Goal: Task Accomplishment & Management: Use online tool/utility

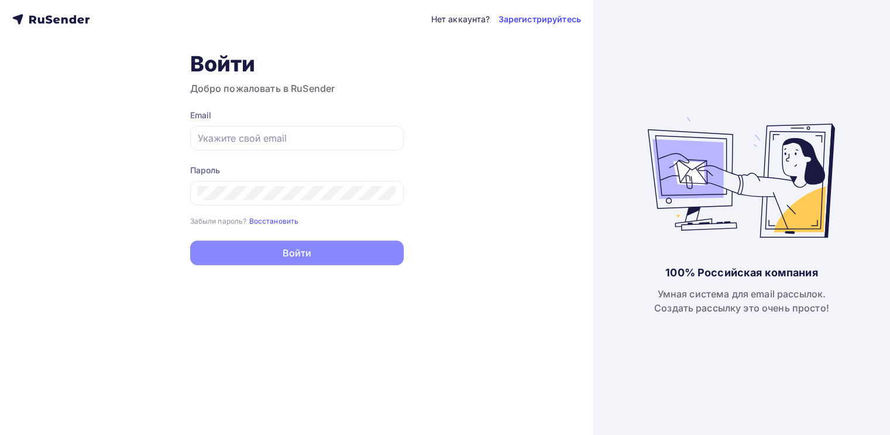
type input "[EMAIL_ADDRESS][DOMAIN_NAME]"
click at [474, 163] on div "Нет аккаунта? Зарегистрируйтесь Войти Добро пожаловать в RuSender Email moskale…" at bounding box center [297, 217] width 594 height 435
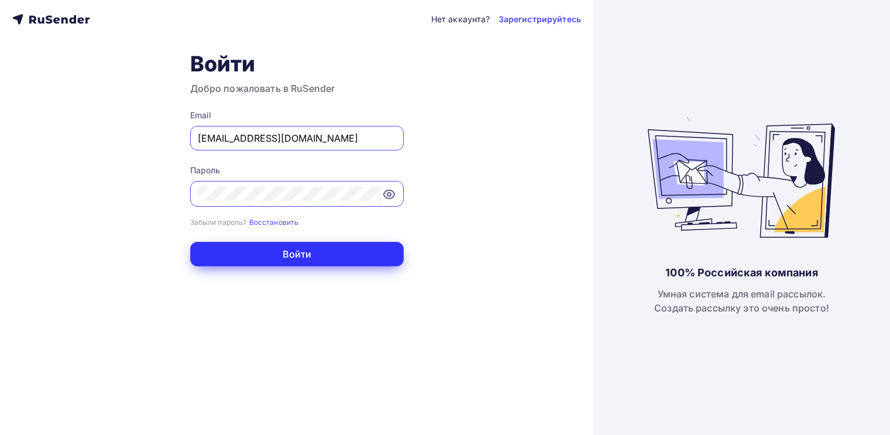
click at [342, 253] on button "Войти" at bounding box center [297, 254] width 214 height 25
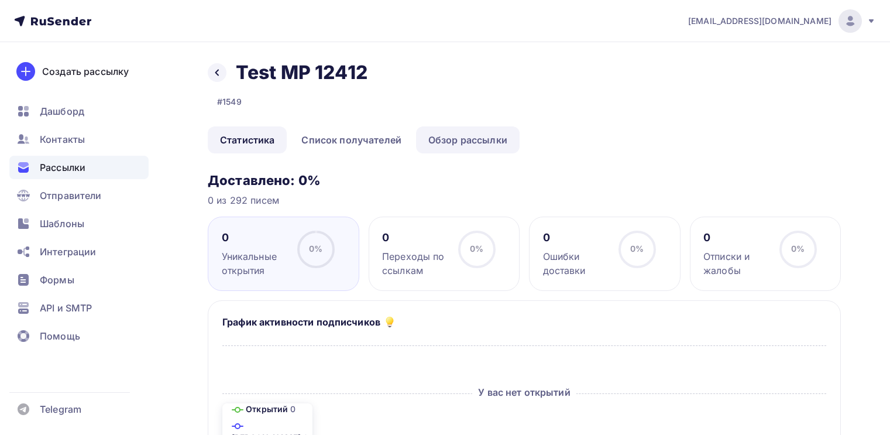
click at [488, 143] on link "Обзор рассылки" at bounding box center [468, 139] width 104 height 27
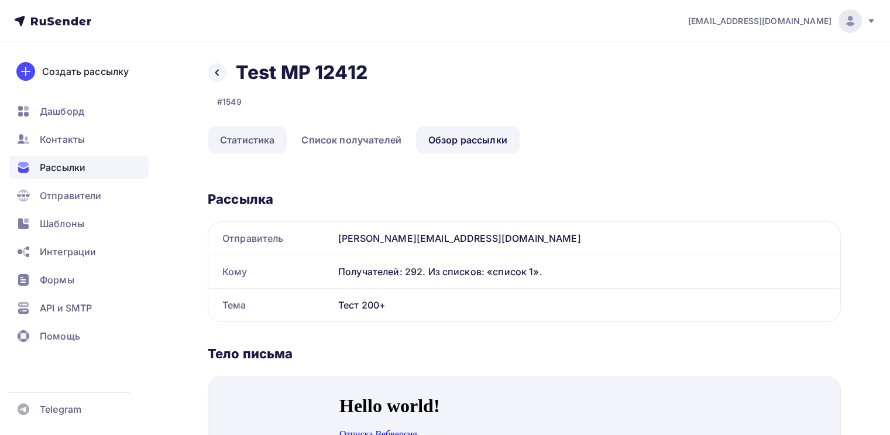
click at [266, 140] on link "Статистика" at bounding box center [247, 139] width 79 height 27
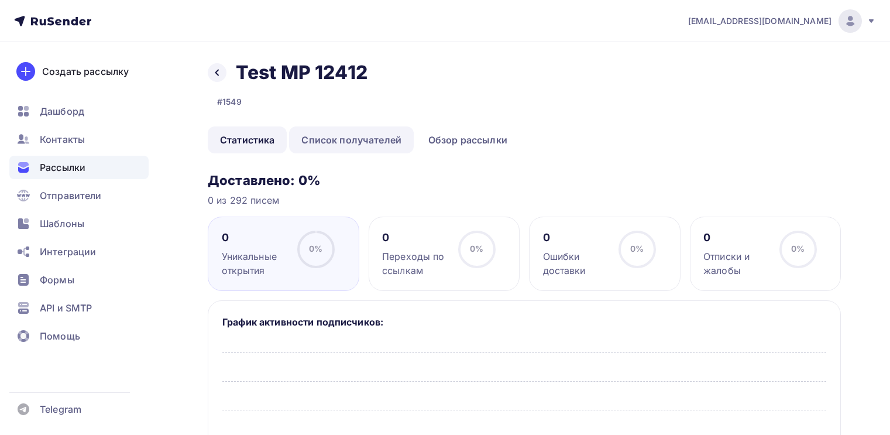
click at [399, 145] on link "Список получателей" at bounding box center [351, 139] width 125 height 27
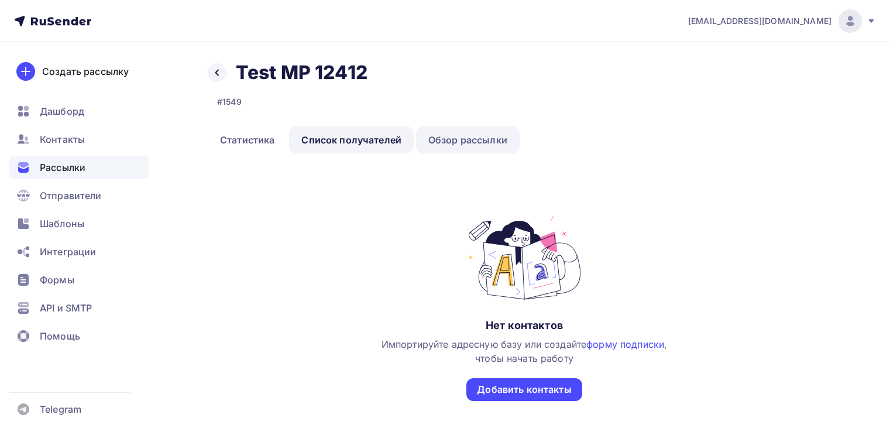
click at [460, 139] on link "Обзор рассылки" at bounding box center [468, 139] width 104 height 27
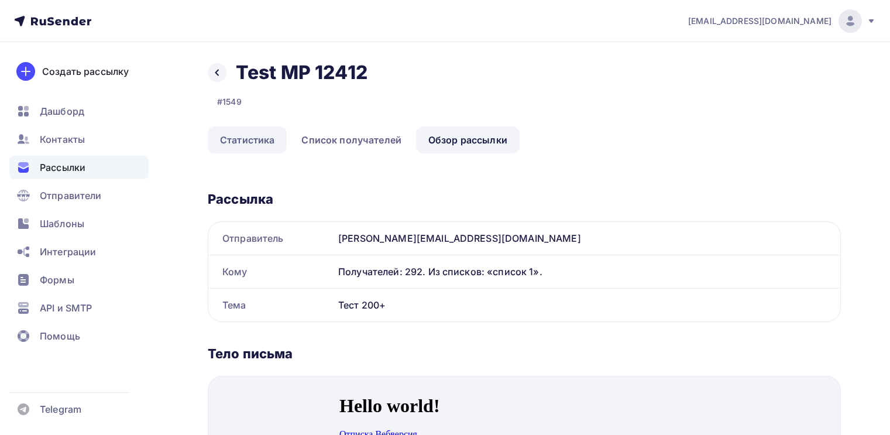
click at [262, 145] on link "Статистика" at bounding box center [247, 139] width 79 height 27
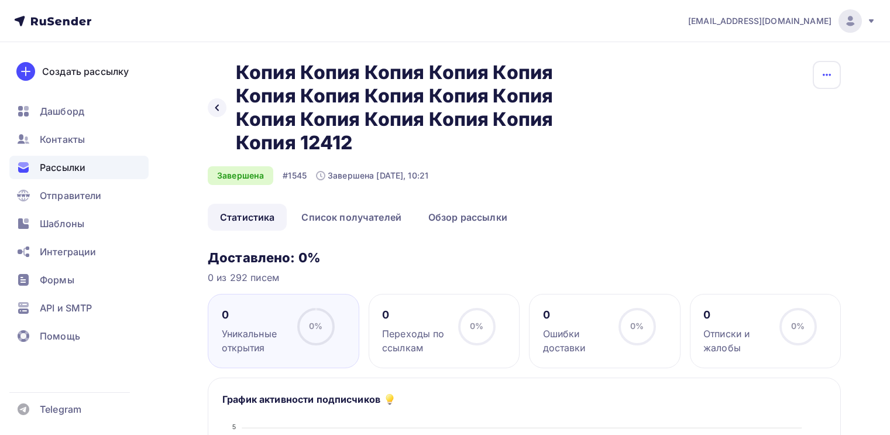
click at [826, 82] on button "button" at bounding box center [827, 75] width 28 height 28
click at [800, 110] on div "Копировать" at bounding box center [783, 112] width 112 height 14
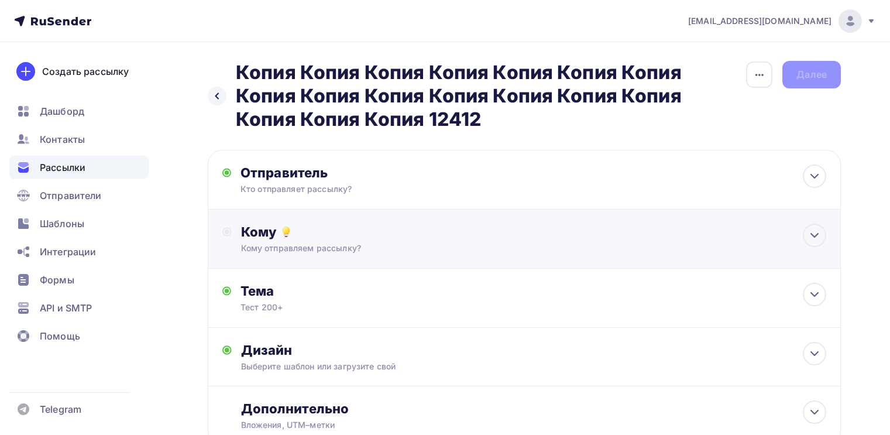
click at [631, 248] on div "Кому отправляем рассылку?" at bounding box center [504, 248] width 527 height 12
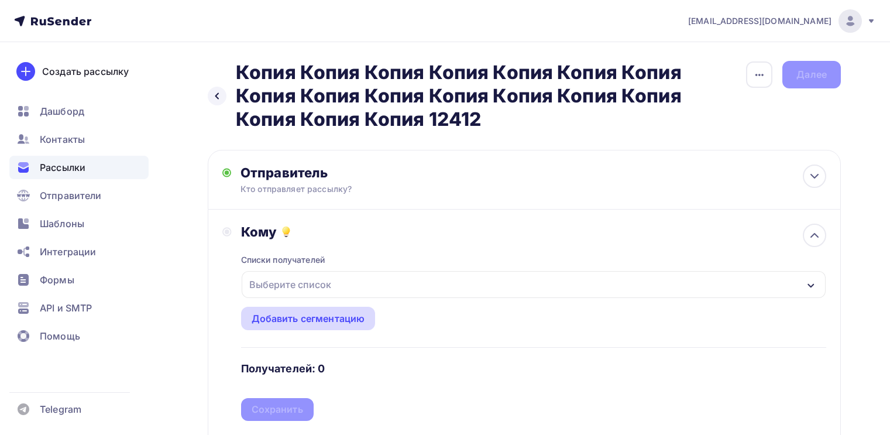
click at [352, 310] on div "Добавить сегментацию" at bounding box center [308, 318] width 135 height 23
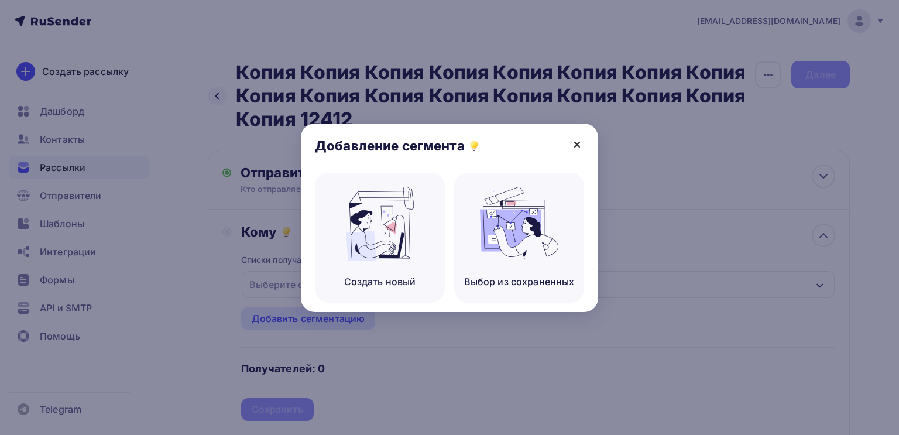
click at [575, 141] on icon at bounding box center [577, 145] width 14 height 14
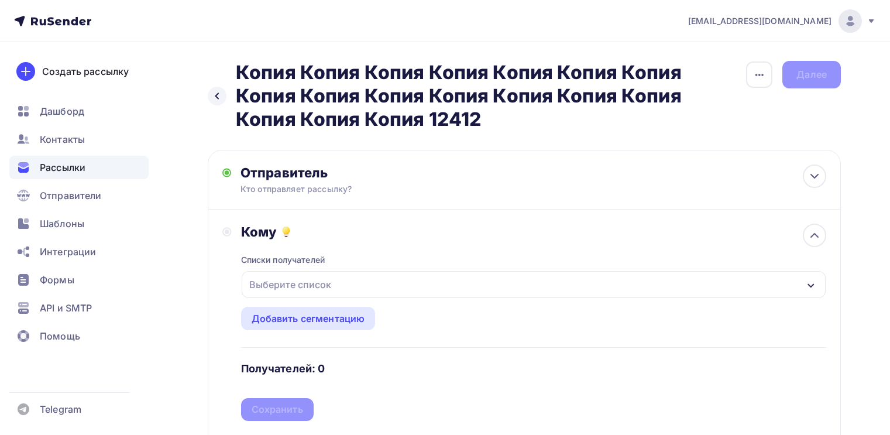
click at [433, 259] on div "Создать новый" at bounding box center [376, 238] width 130 height 130
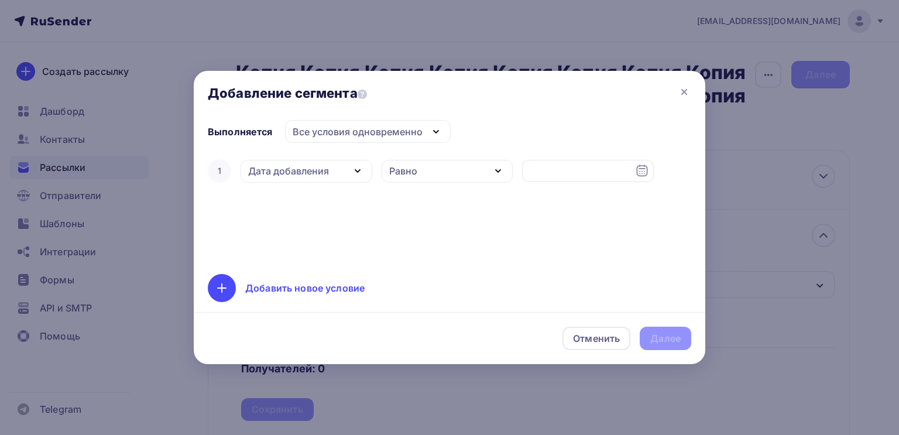
click at [438, 294] on div "Выполняется Все условия одновременно Все условия одновременно Хотя бы одно из у…" at bounding box center [450, 212] width 512 height 184
click at [679, 98] on icon at bounding box center [684, 92] width 14 height 14
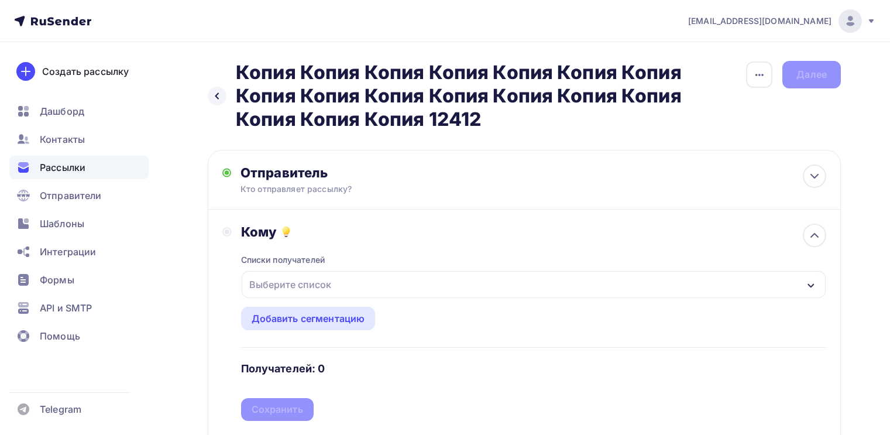
click at [495, 286] on div "Выберите список" at bounding box center [534, 284] width 584 height 27
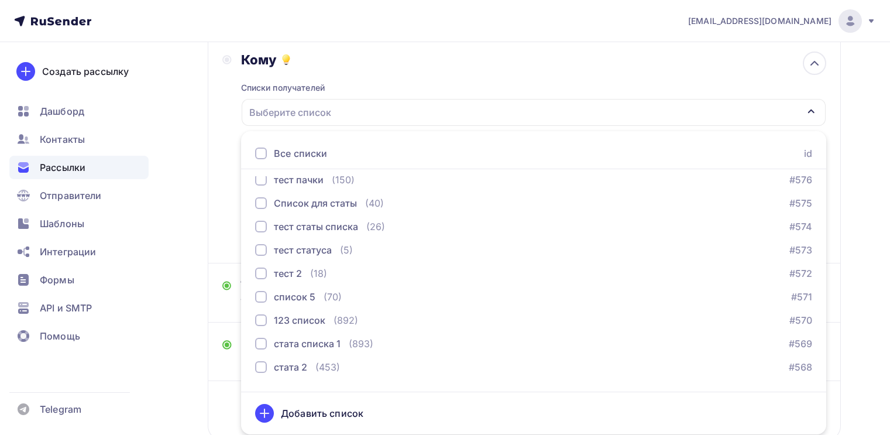
scroll to position [562, 0]
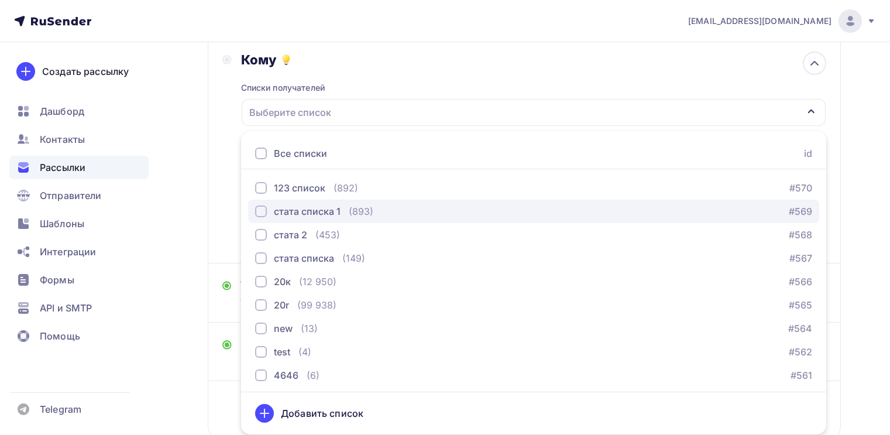
click at [262, 210] on div "button" at bounding box center [261, 211] width 12 height 12
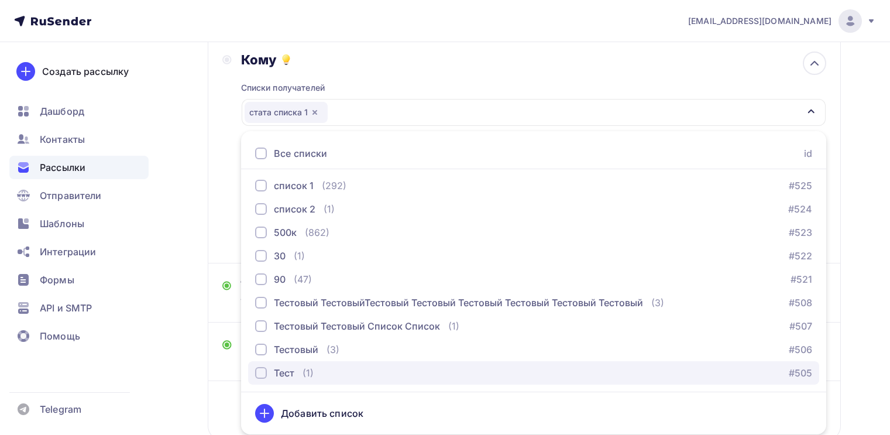
scroll to position [255, 0]
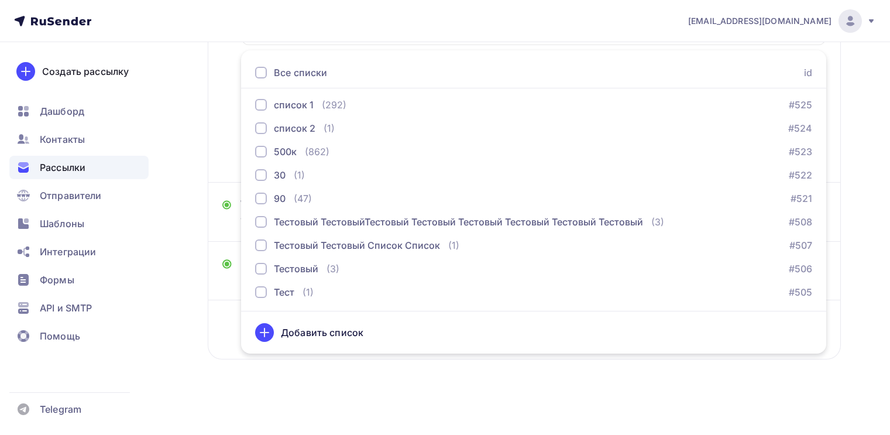
click at [705, 379] on div "Назад Копия Копия Копия Копия Копия Копия Копия Копия Копия Копия Копия Копия К…" at bounding box center [524, 98] width 633 height 580
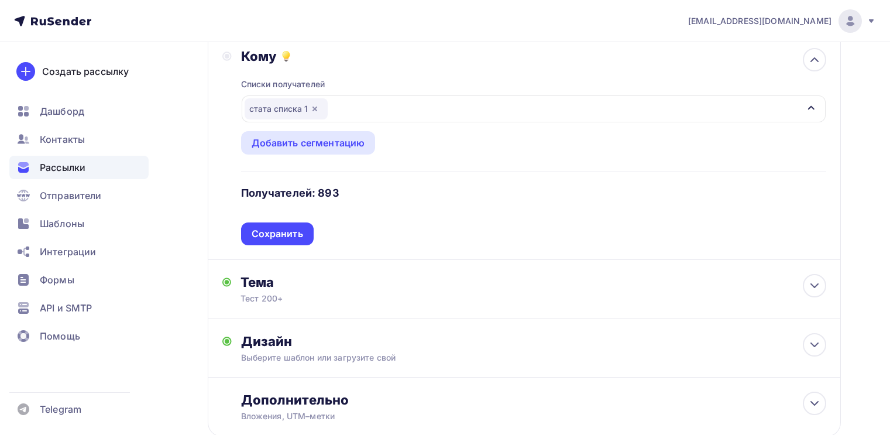
scroll to position [114, 0]
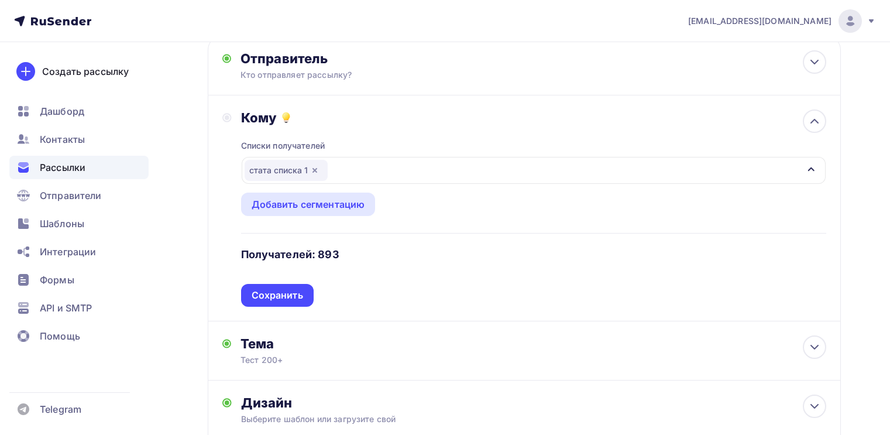
click at [319, 173] on icon "button" at bounding box center [314, 170] width 9 height 9
click at [319, 172] on div "Выберите список" at bounding box center [290, 170] width 91 height 21
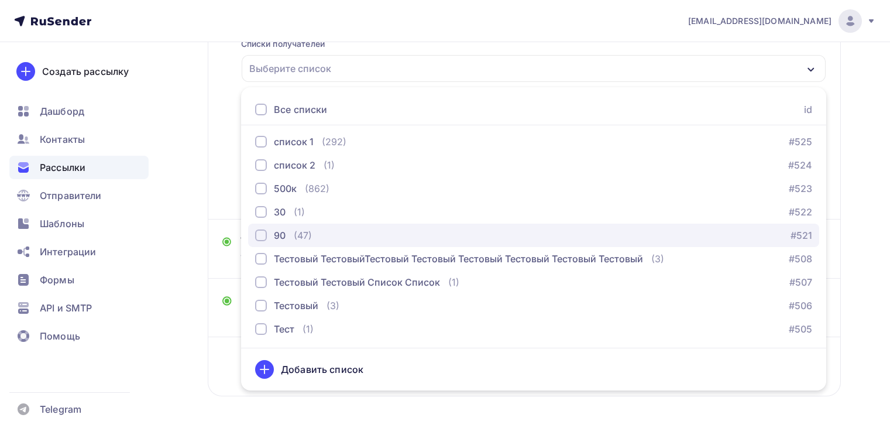
scroll to position [255, 0]
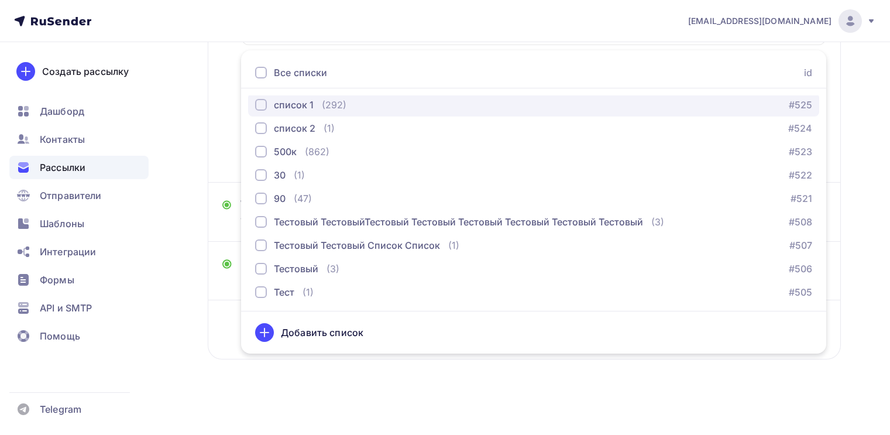
click at [265, 104] on div "button" at bounding box center [261, 105] width 12 height 12
click at [220, 105] on div "Кому Списки получателей список 1 Все списки id ошибкии (9) #630 Баг: При скачив…" at bounding box center [524, 70] width 633 height 226
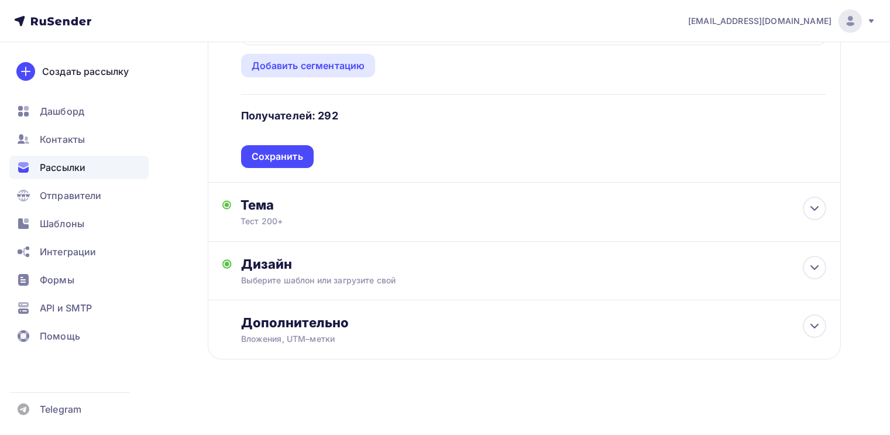
click at [274, 153] on div "Сохранить" at bounding box center [278, 156] width 52 height 13
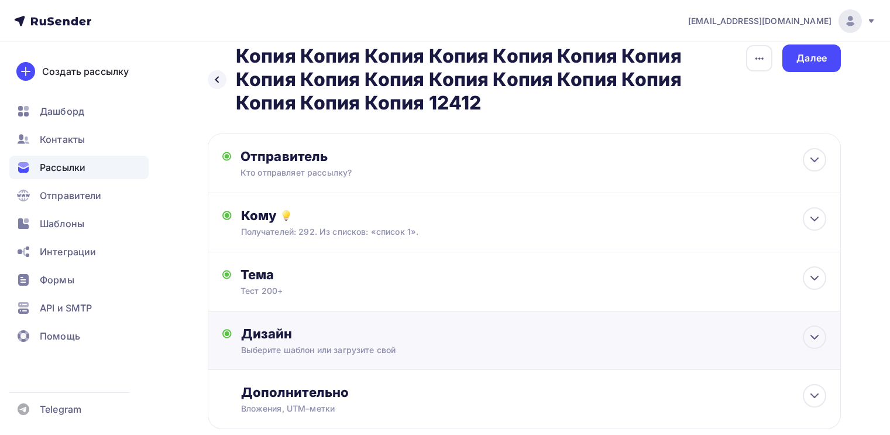
scroll to position [0, 0]
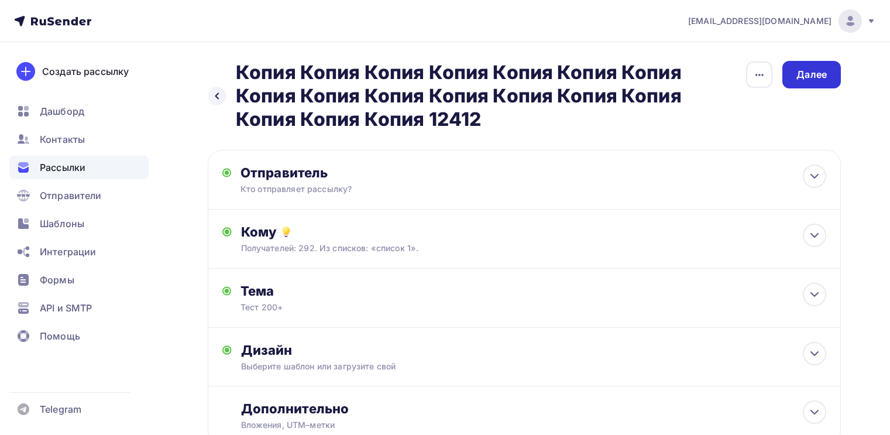
click at [794, 82] on div "Далее" at bounding box center [812, 75] width 59 height 28
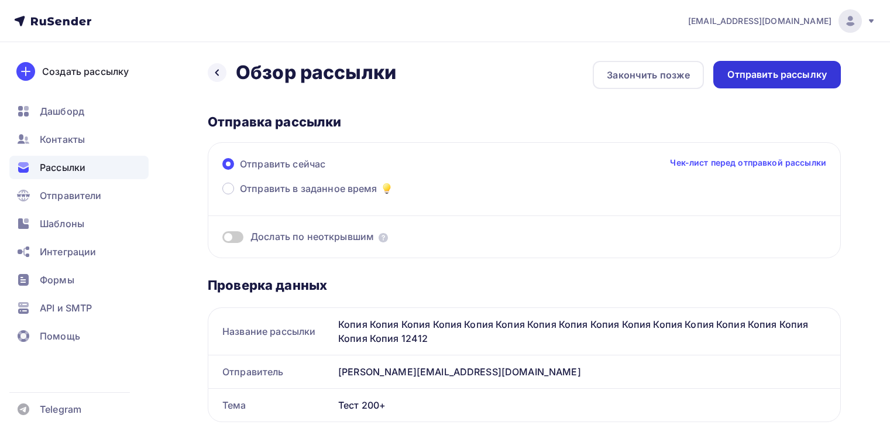
click at [791, 73] on div "Отправить рассылку" at bounding box center [778, 74] width 100 height 13
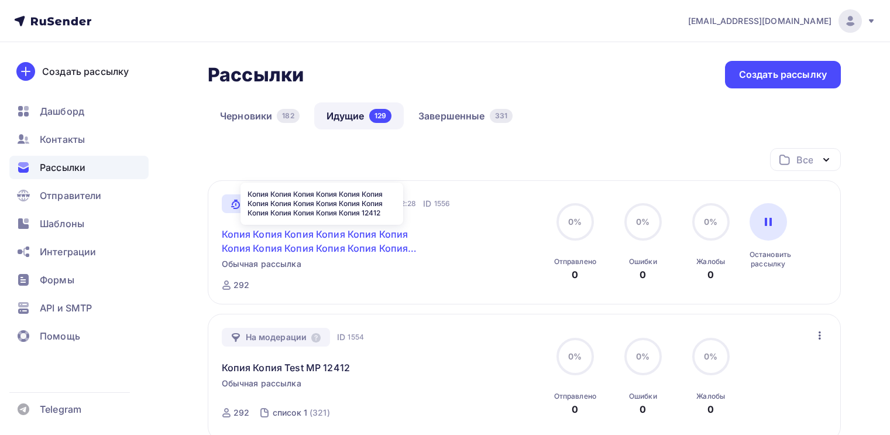
click at [297, 234] on link "Копия Копия Копия Копия Копия Копия Копия Копия Копия Копия Копия Копия Копия К…" at bounding box center [322, 241] width 201 height 28
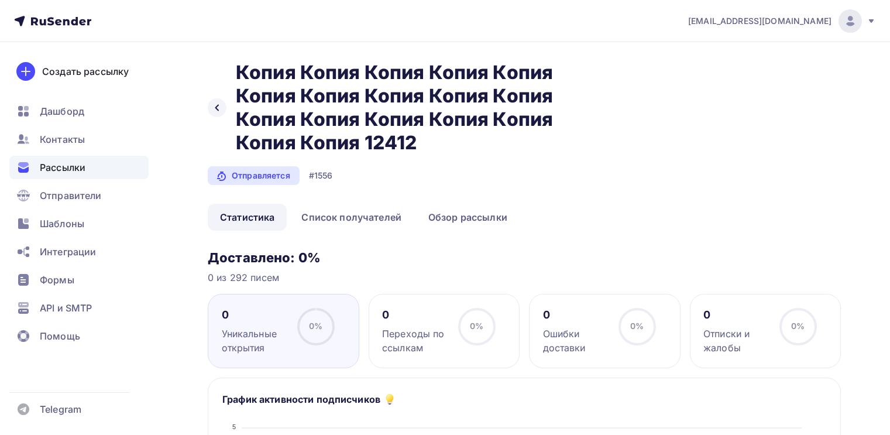
click at [693, 229] on ul "Статистика Список получателей Обзор рассылки" at bounding box center [524, 217] width 633 height 27
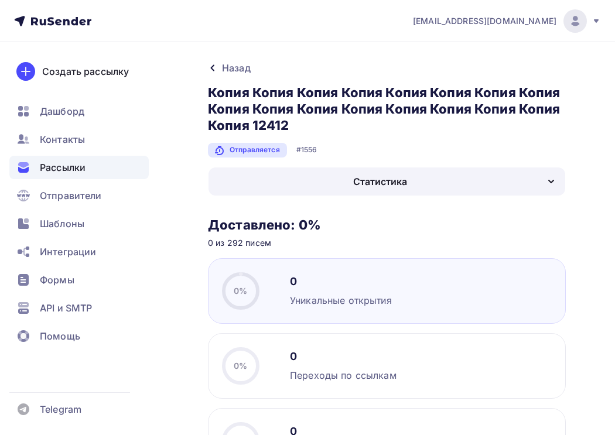
click at [214, 63] on div "Назад" at bounding box center [387, 68] width 358 height 14
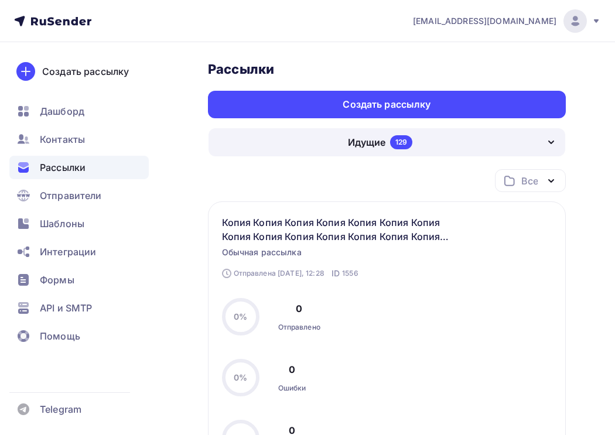
scroll to position [211, 0]
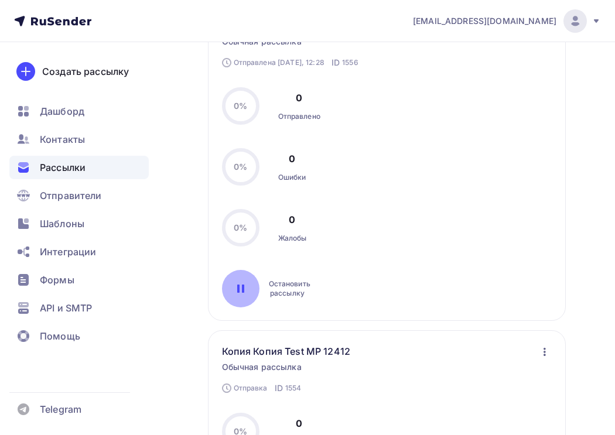
click at [225, 283] on div at bounding box center [240, 288] width 37 height 37
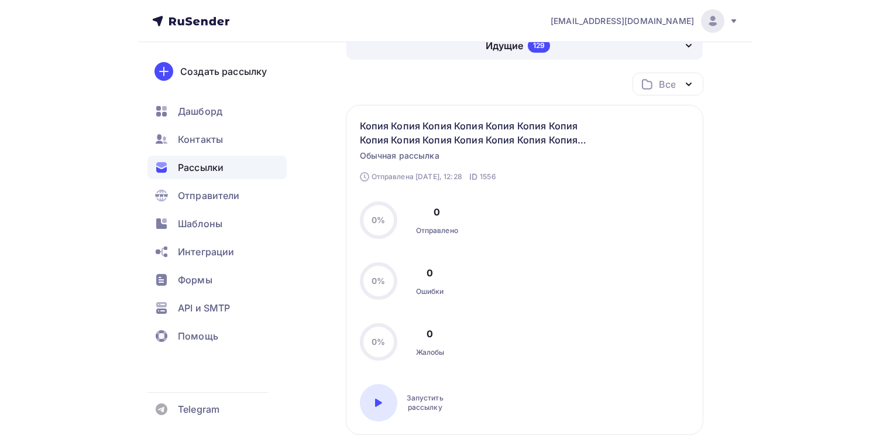
scroll to position [0, 0]
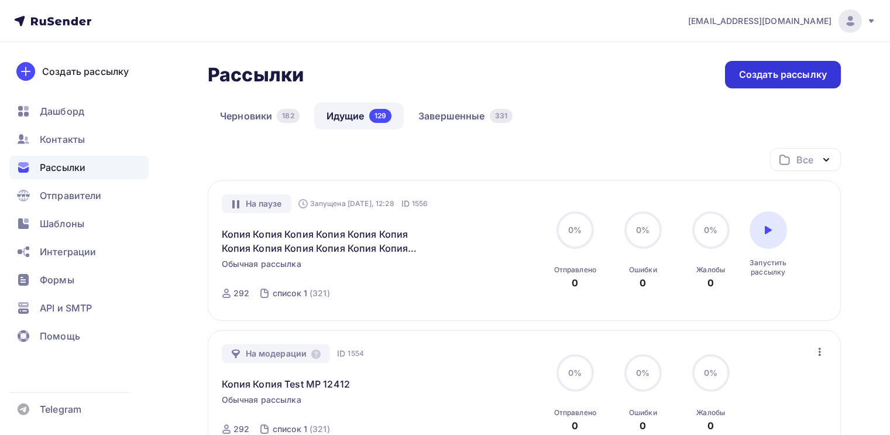
click at [623, 73] on div "Создать рассылку" at bounding box center [783, 74] width 88 height 13
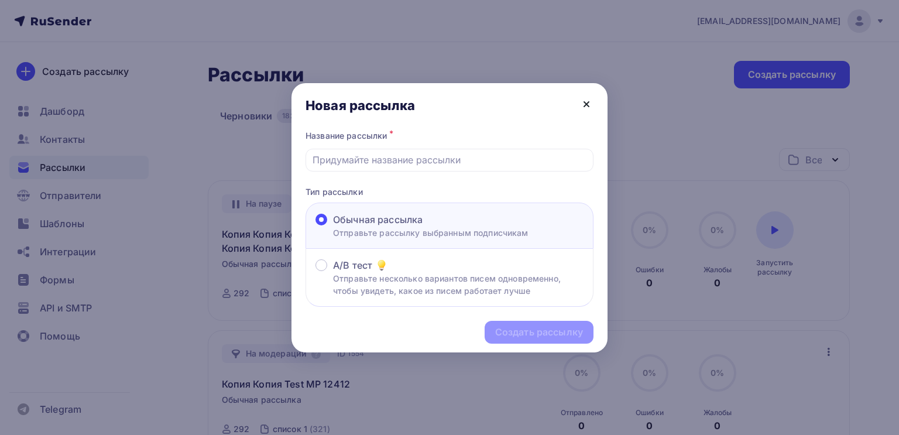
click at [586, 101] on icon at bounding box center [587, 104] width 14 height 14
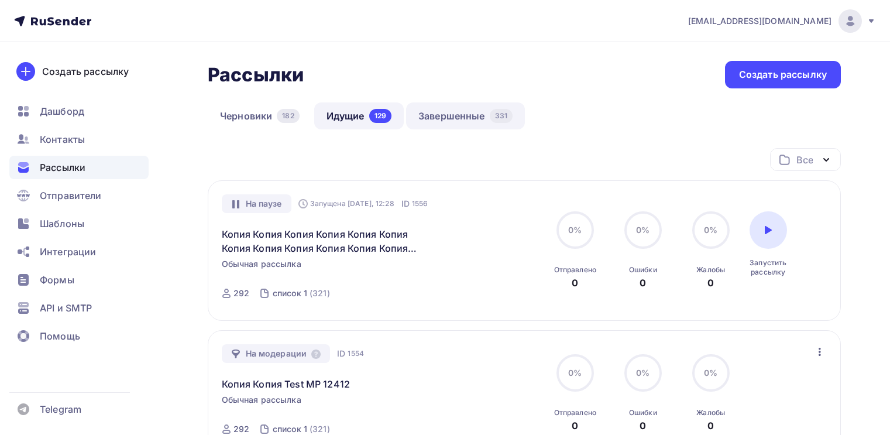
click at [448, 123] on link "Завершенные 331" at bounding box center [465, 115] width 119 height 27
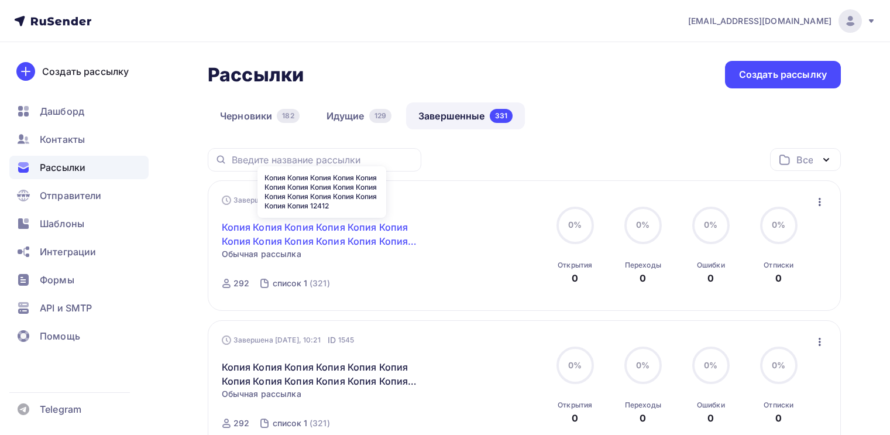
click at [364, 240] on link "Копия Копия Копия Копия Копия Копия Копия Копия Копия Копия Копия Копия Копия К…" at bounding box center [322, 234] width 201 height 28
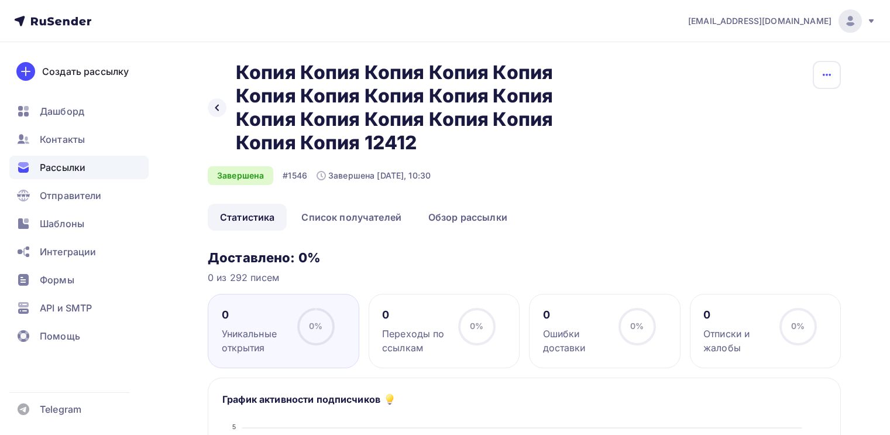
click at [623, 73] on icon "button" at bounding box center [827, 75] width 14 height 14
click at [623, 114] on div "Копировать" at bounding box center [783, 112] width 112 height 14
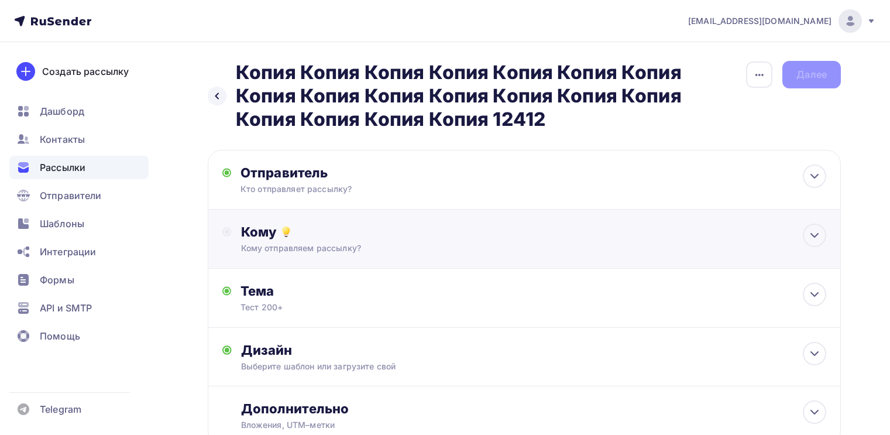
click at [623, 242] on div "Кому Кому отправляем рассылку? Списки получателей Выберите список Все списки id…" at bounding box center [533, 239] width 585 height 30
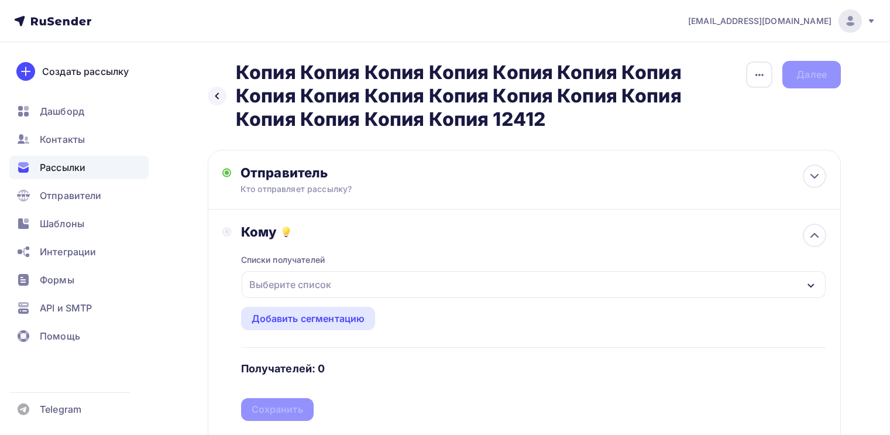
click at [314, 283] on div "Выберите список" at bounding box center [290, 284] width 91 height 21
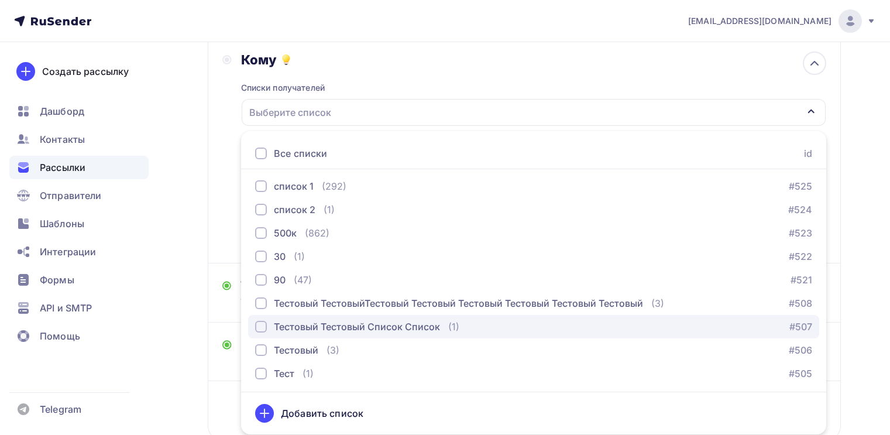
scroll to position [916, 0]
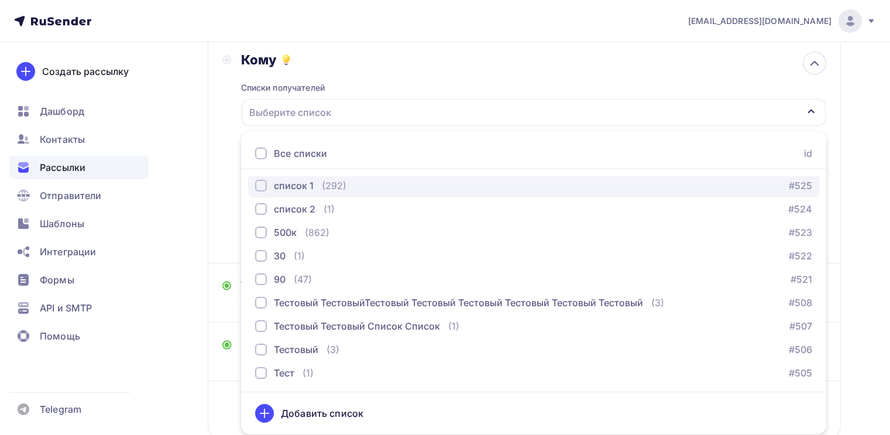
click at [255, 187] on div "button" at bounding box center [261, 186] width 12 height 12
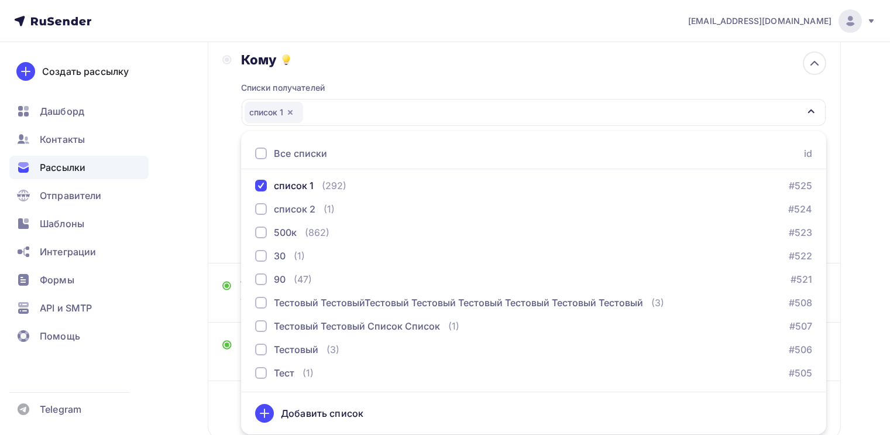
click at [217, 200] on div "Кому Списки получателей список 1 Все списки id ошибкии (9) #630 Баг: При скачив…" at bounding box center [524, 150] width 633 height 226
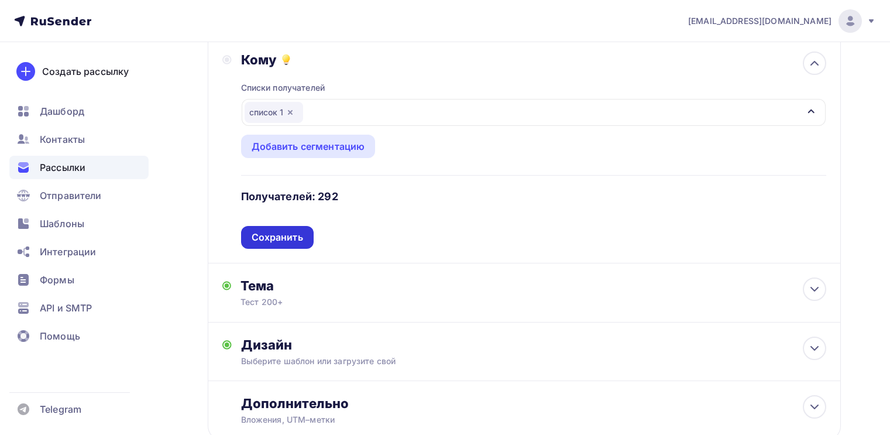
click at [281, 244] on div "Сохранить" at bounding box center [278, 237] width 52 height 13
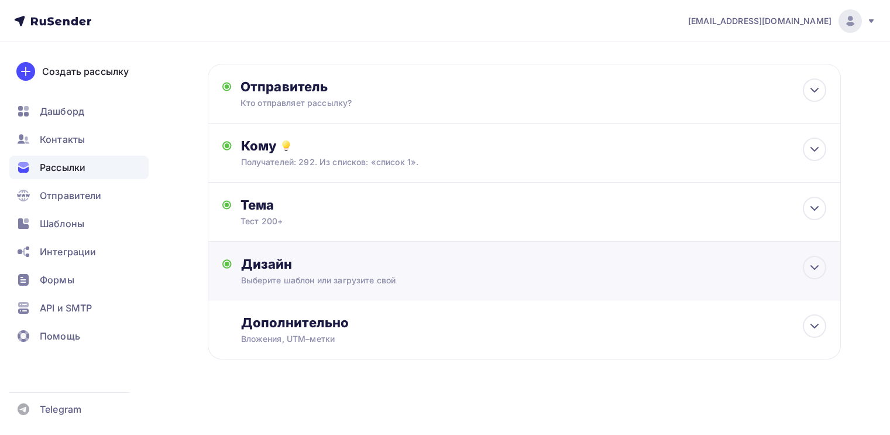
scroll to position [0, 0]
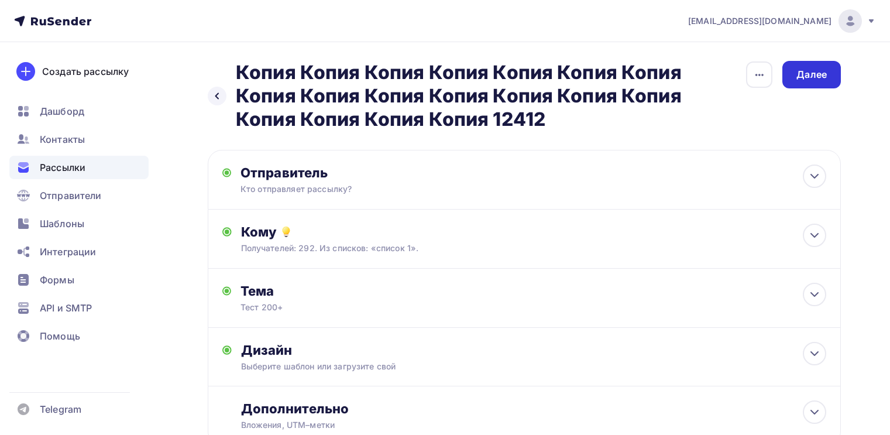
click at [623, 73] on div "Далее" at bounding box center [812, 74] width 30 height 13
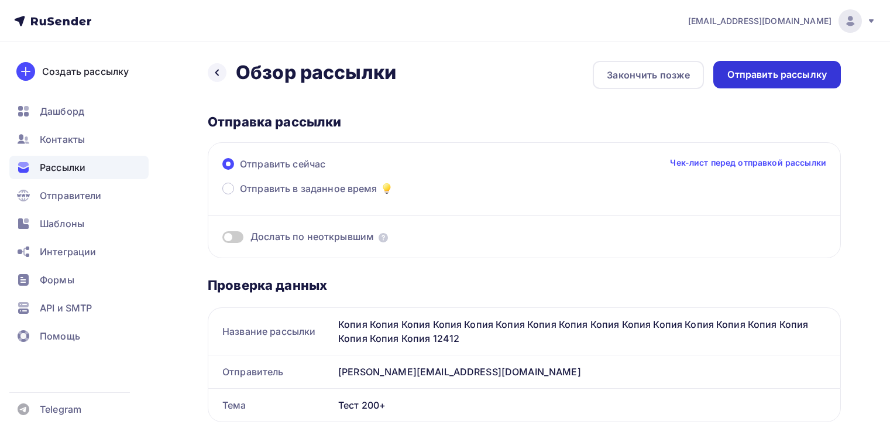
click at [623, 78] on div "Отправить рассылку" at bounding box center [778, 74] width 100 height 13
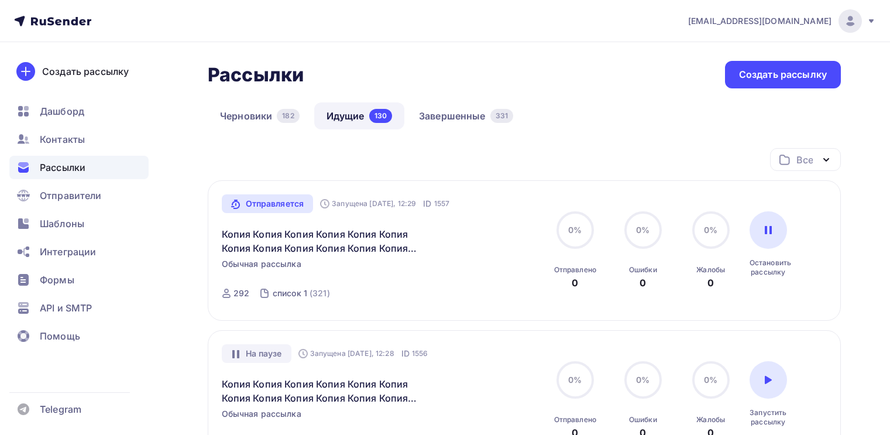
click at [270, 210] on div "Отправляется" at bounding box center [268, 203] width 92 height 19
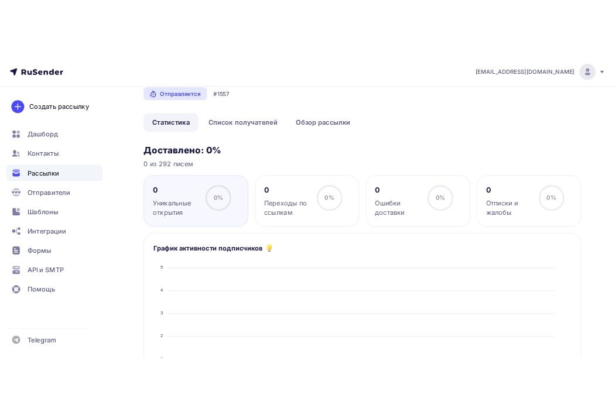
scroll to position [70, 0]
